Goal: Find specific page/section: Find specific page/section

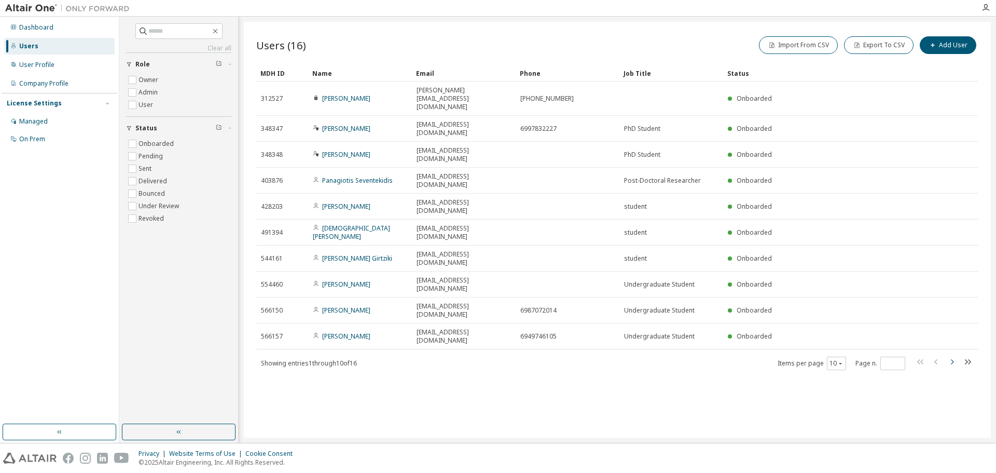
click at [953, 355] on icon "button" at bounding box center [952, 361] width 12 height 12
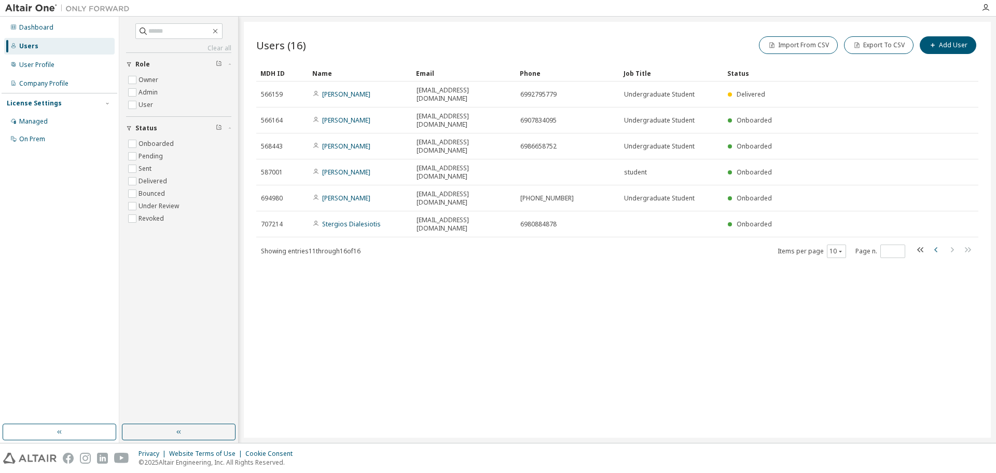
click at [936, 247] on icon "button" at bounding box center [935, 249] width 3 height 5
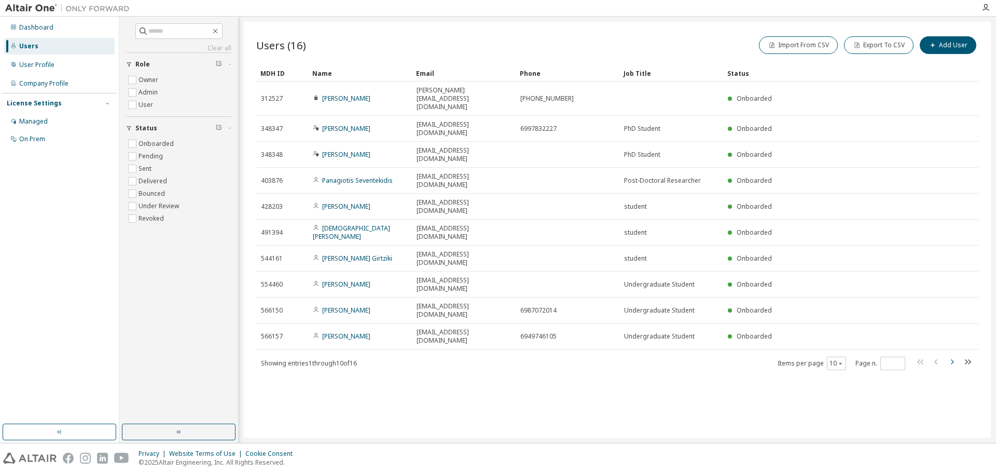
click at [953, 355] on icon "button" at bounding box center [952, 361] width 12 height 12
type input "*"
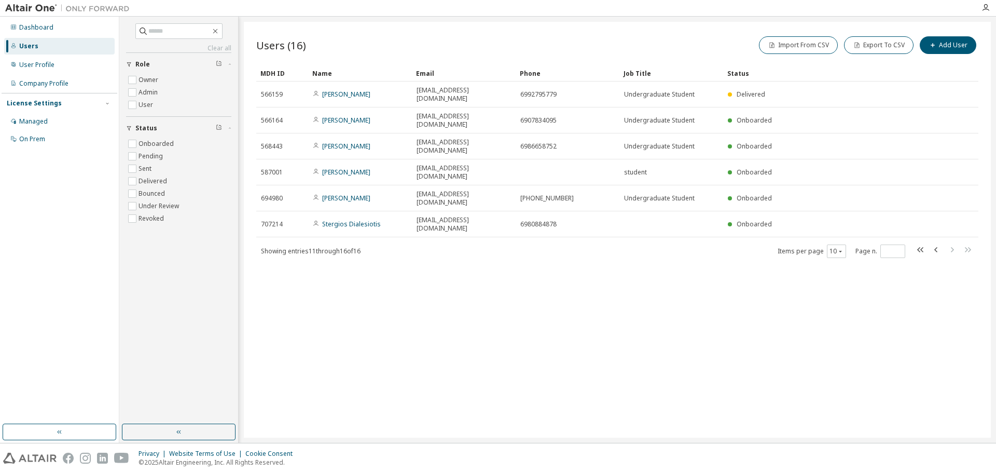
click at [492, 350] on div "Users (16) Import From CSV Export To CSV Add User Clear Load Save Save As Field…" at bounding box center [617, 229] width 747 height 415
click at [988, 11] on icon "button" at bounding box center [985, 8] width 8 height 8
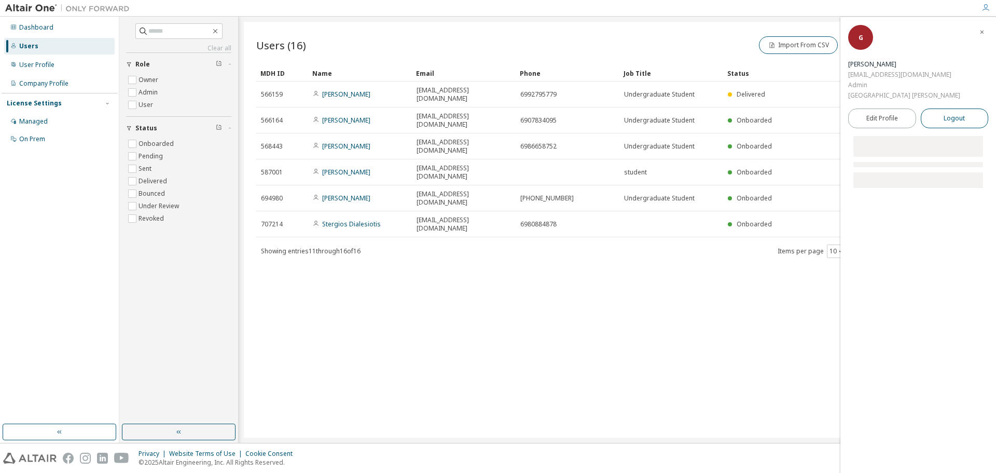
click at [965, 108] on button "Logout" at bounding box center [955, 118] width 68 height 20
